Goal: Information Seeking & Learning: Understand process/instructions

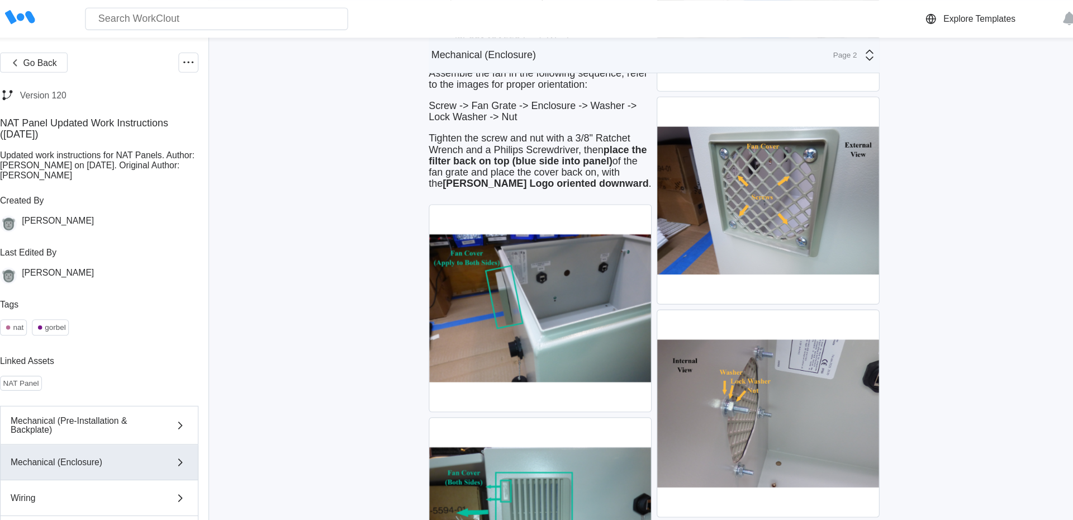
scroll to position [27, 0]
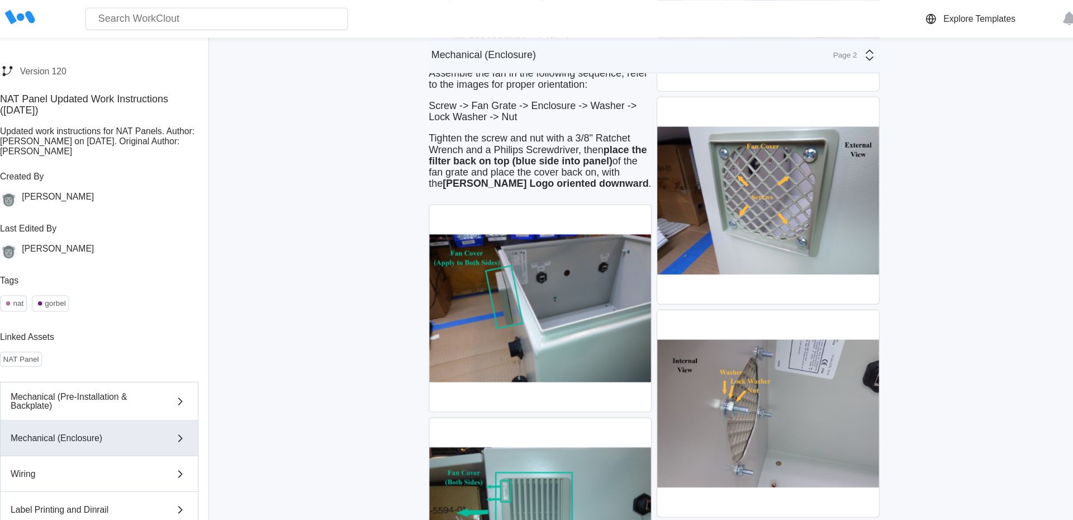
click at [337, 97] on div "Go Back Version 120 NAT Panel Updated Work Instructions ([DATE]) Updated work i…" at bounding box center [536, 147] width 1073 height 4112
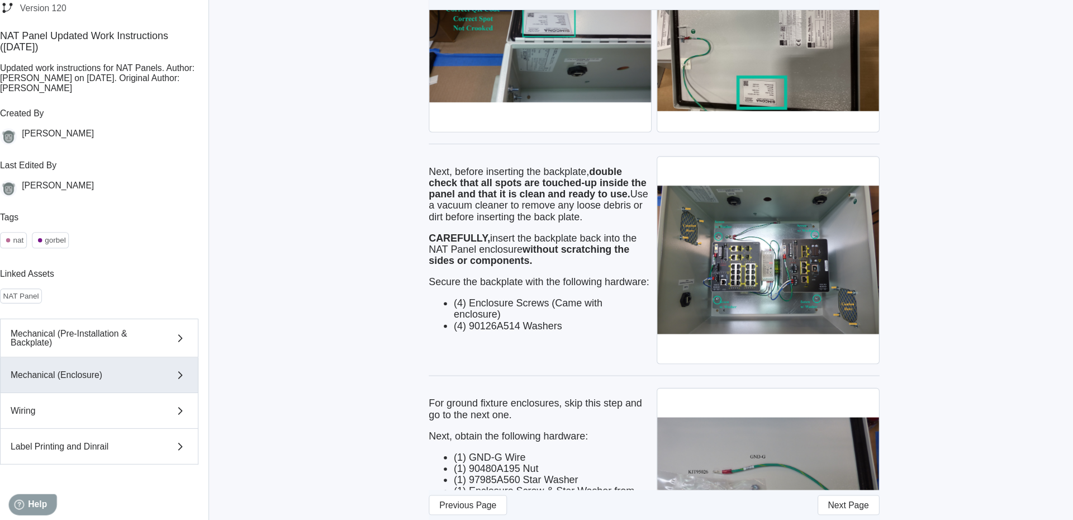
scroll to position [2651, 0]
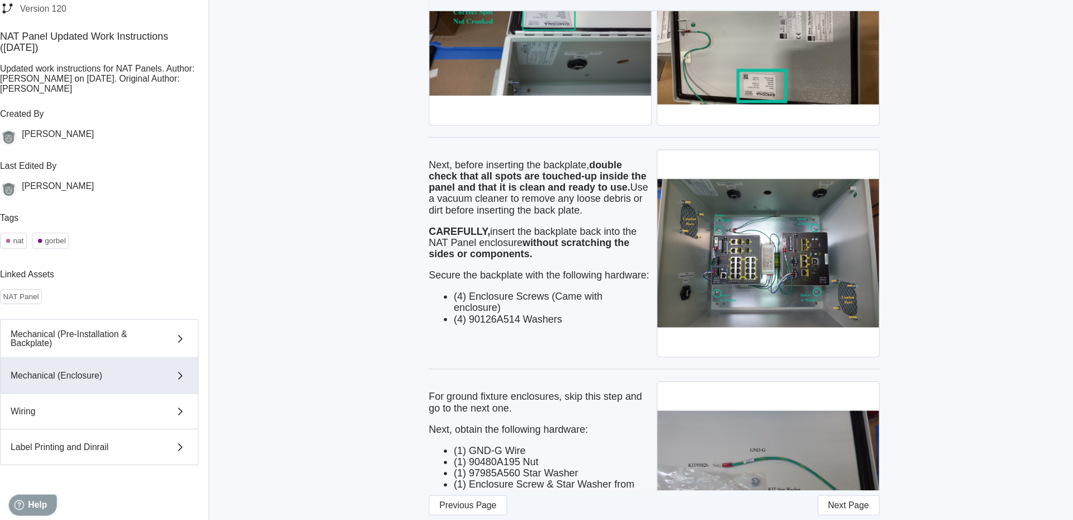
click at [474, 345] on div "Next, before inserting the backplate, double check that all spots are touched-u…" at bounding box center [491, 271] width 199 height 147
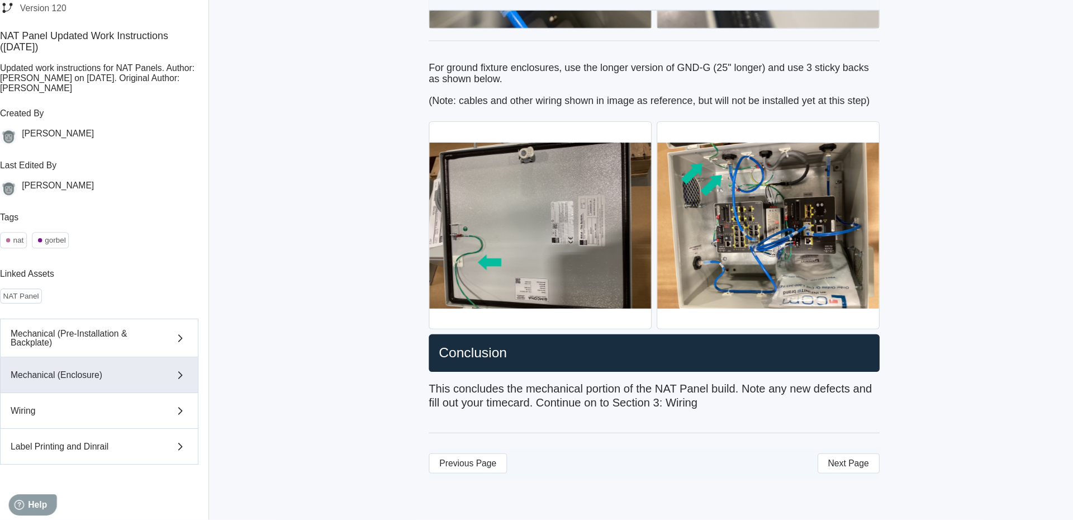
scroll to position [3696, 0]
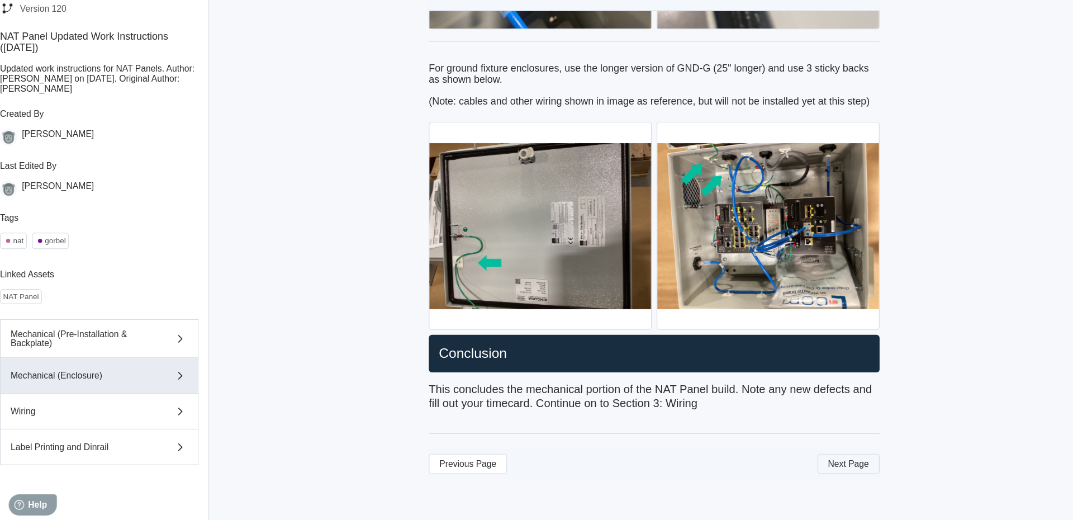
click at [744, 478] on button "Next Page" at bounding box center [766, 469] width 55 height 18
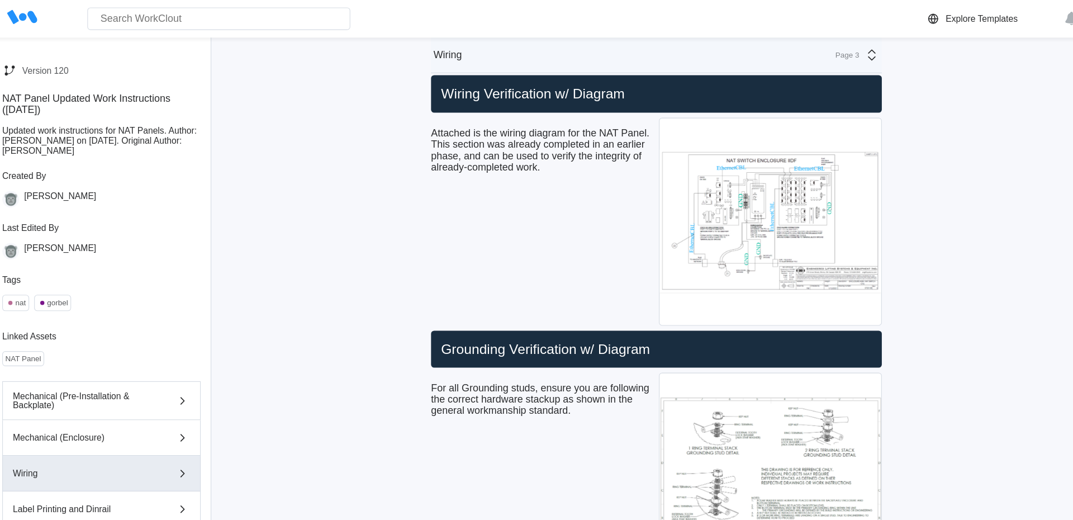
scroll to position [0, 0]
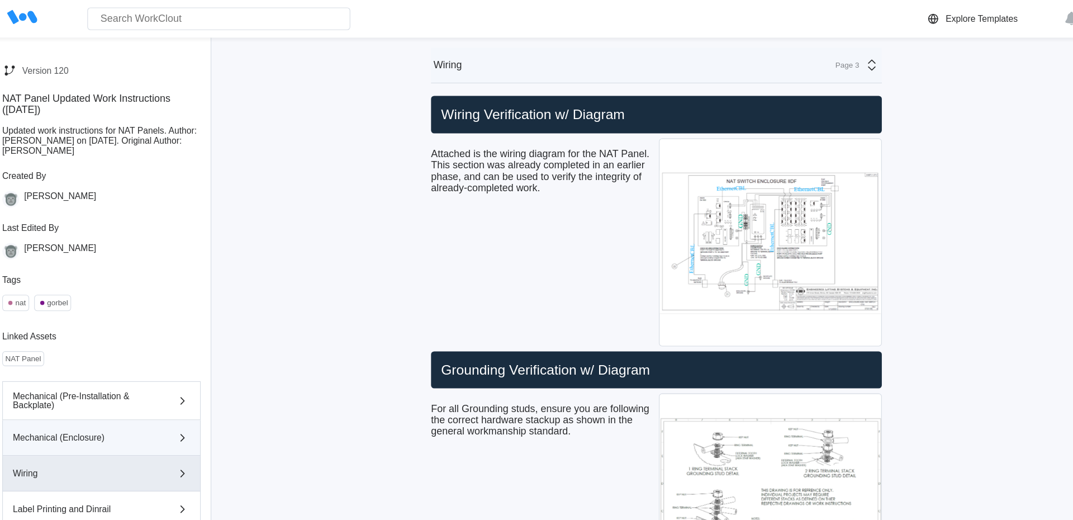
click at [84, 401] on button "Mechanical (Enclosure)" at bounding box center [97, 391] width 177 height 32
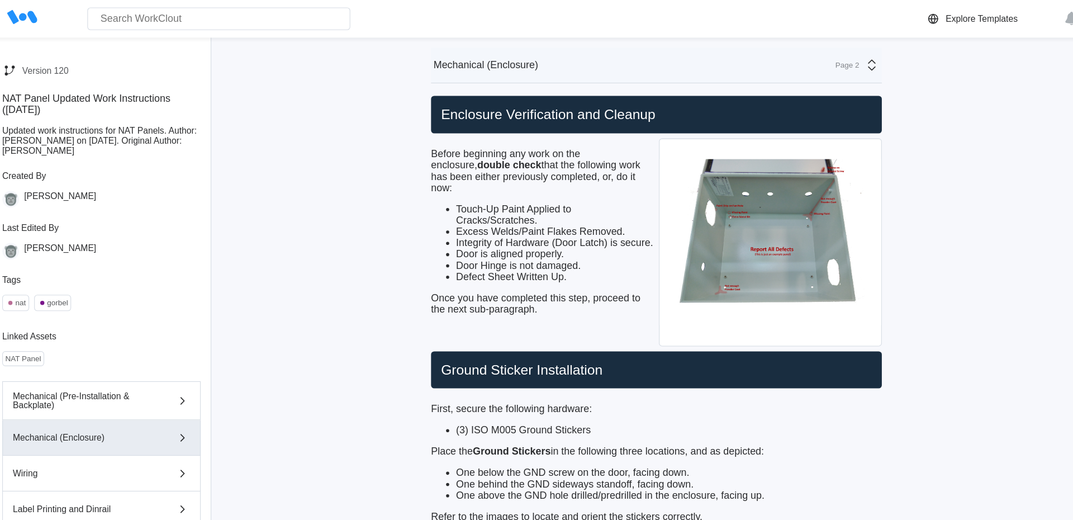
click at [449, 281] on p "Once you have completed this step, proceed to the next sub-paragraph." at bounding box center [491, 271] width 199 height 20
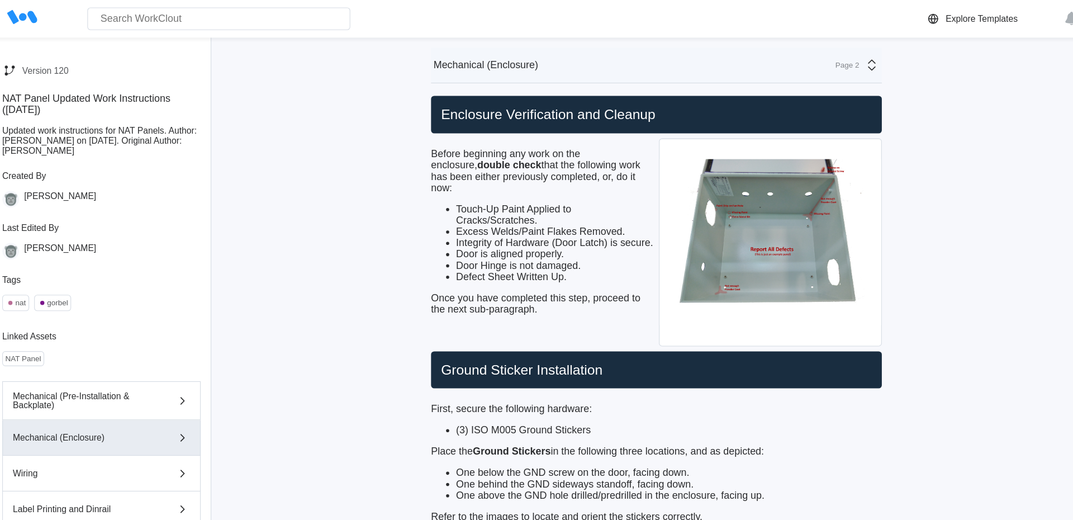
click at [434, 269] on div "Before beginning any work on the enclosure, double check that the following wor…" at bounding box center [491, 206] width 199 height 149
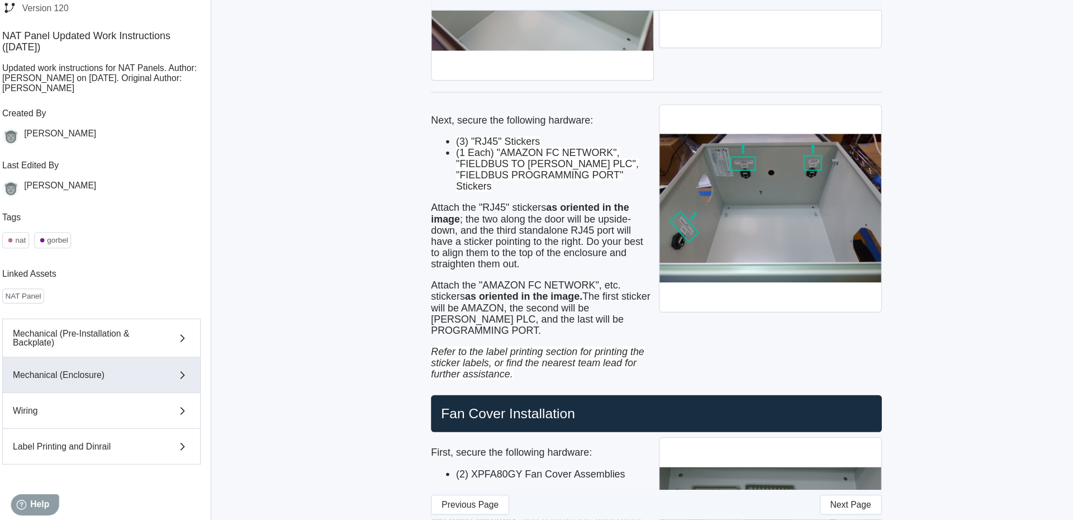
scroll to position [1408, 0]
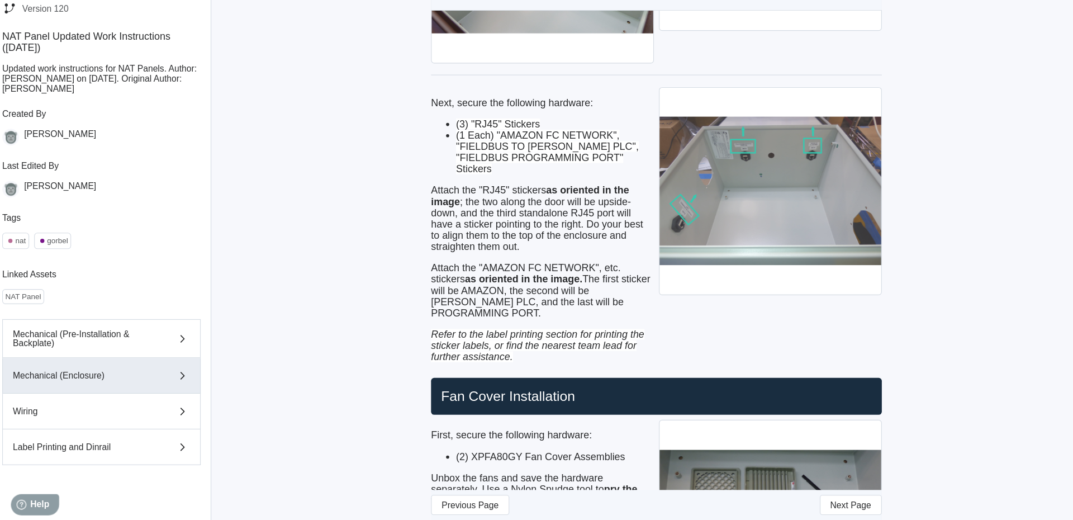
click at [687, 318] on img at bounding box center [695, 226] width 198 height 184
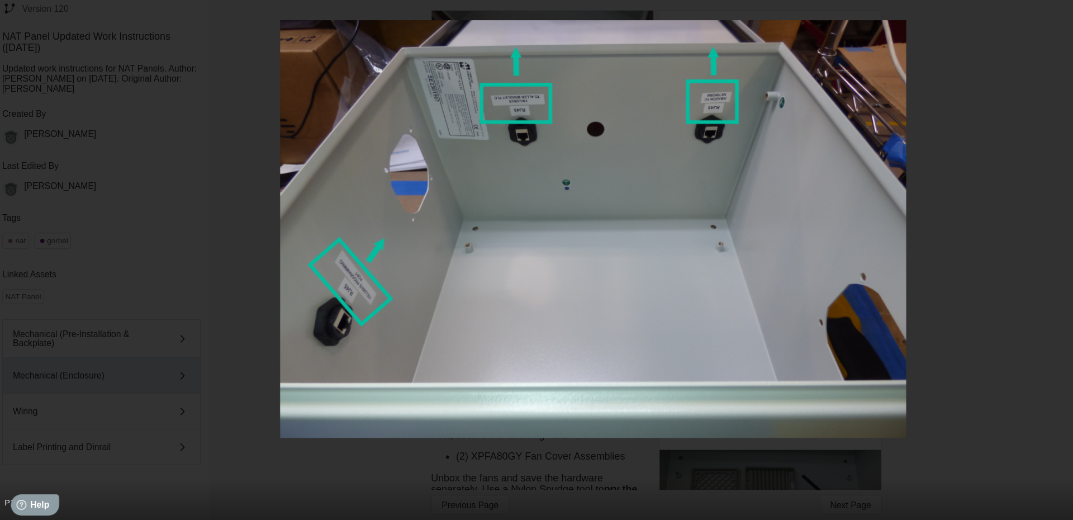
scroll to position [27, 0]
click at [860, 344] on div at bounding box center [536, 260] width 1073 height 373
